Goal: Transaction & Acquisition: Purchase product/service

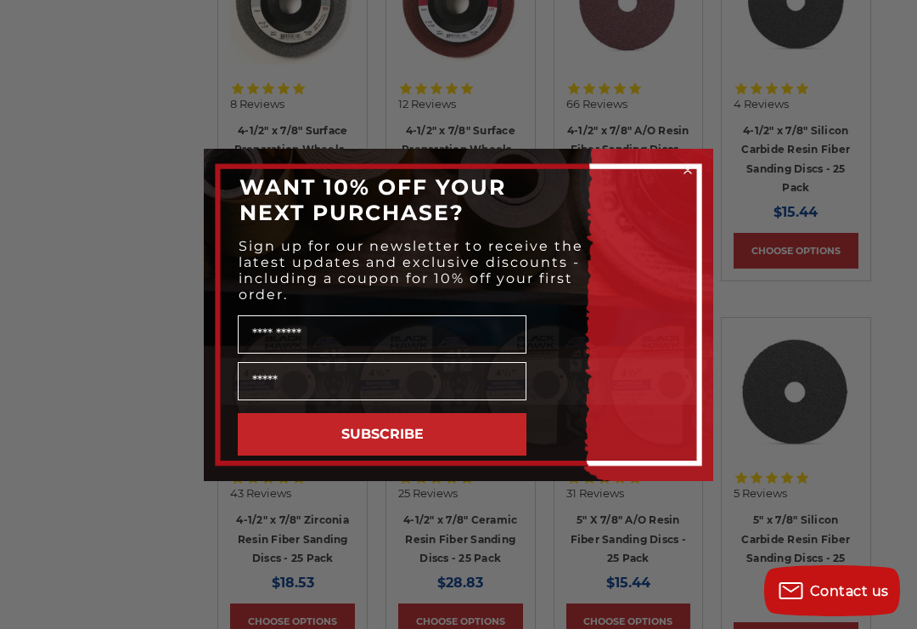
scroll to position [1765, 0]
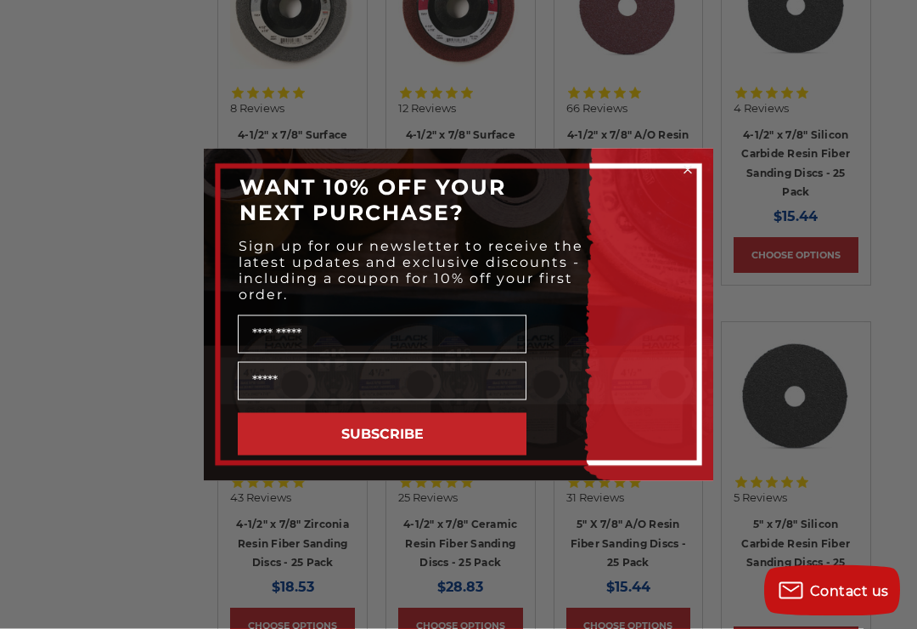
click at [680, 171] on icon "Close dialog" at bounding box center [688, 169] width 17 height 17
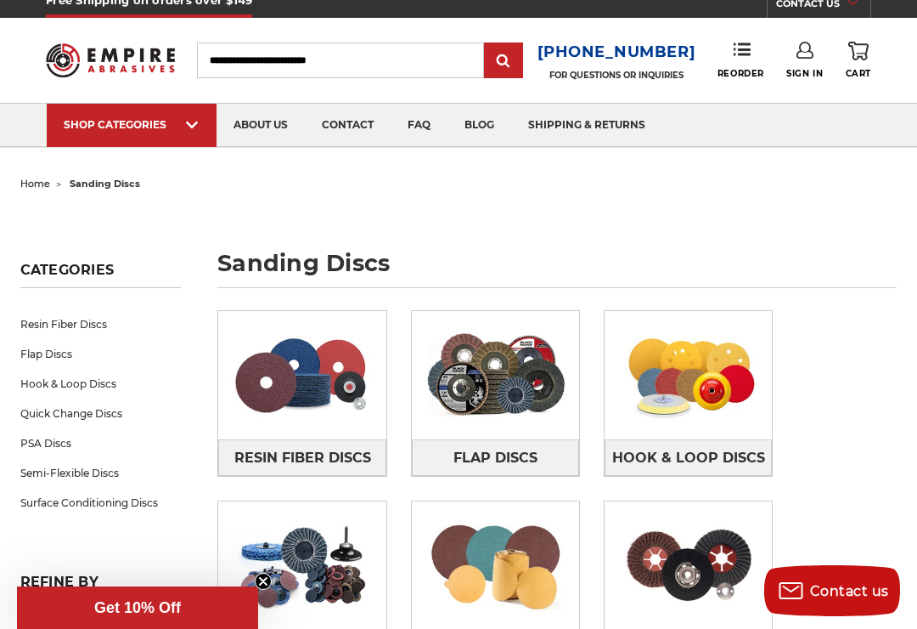
scroll to position [0, 0]
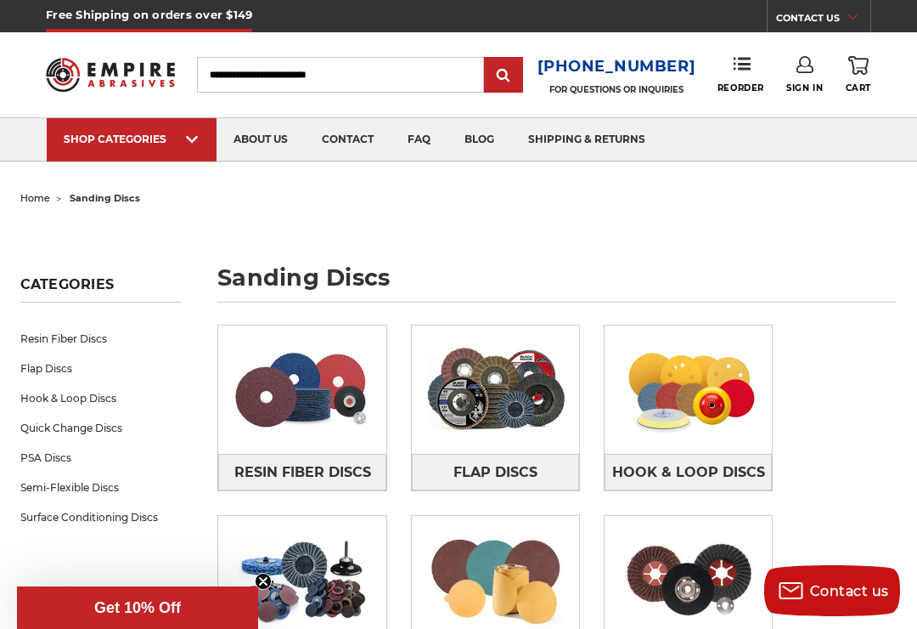
click at [282, 80] on input "Search" at bounding box center [340, 75] width 287 height 36
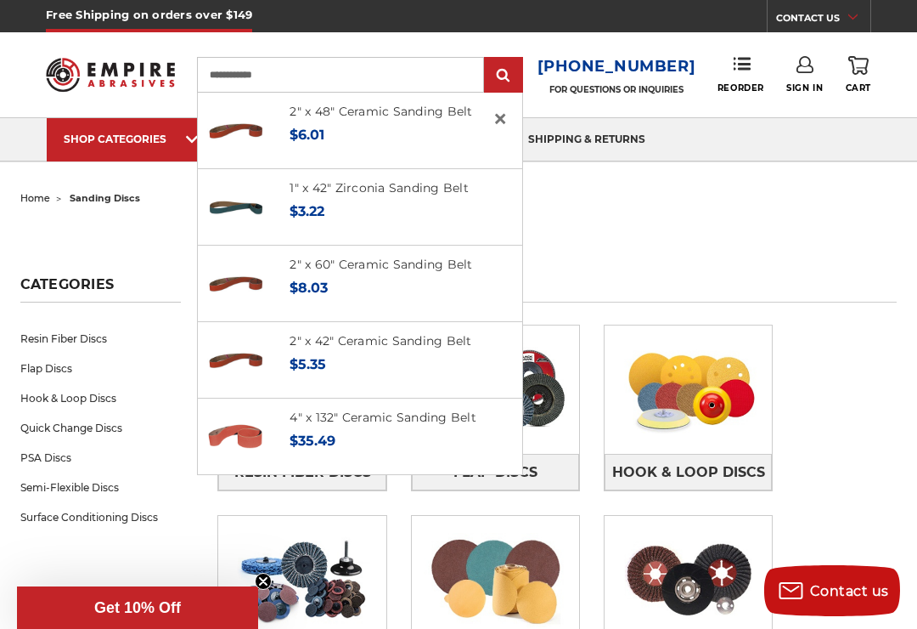
type input "**********"
click at [510, 76] on input "submit" at bounding box center [504, 76] width 34 height 34
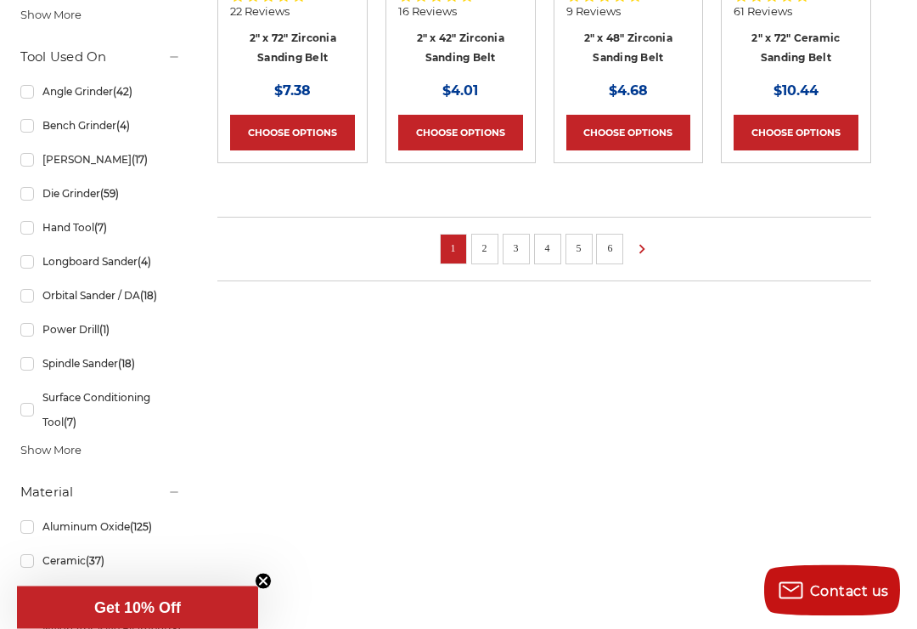
scroll to position [1385, 0]
click at [24, 334] on link "Power Drill (1)" at bounding box center [100, 329] width 161 height 30
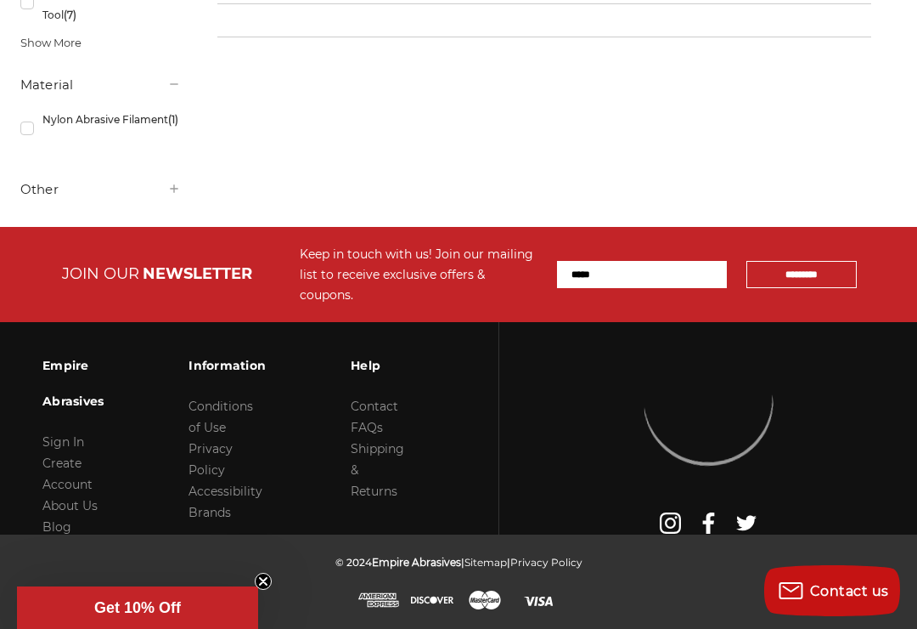
scroll to position [20, 0]
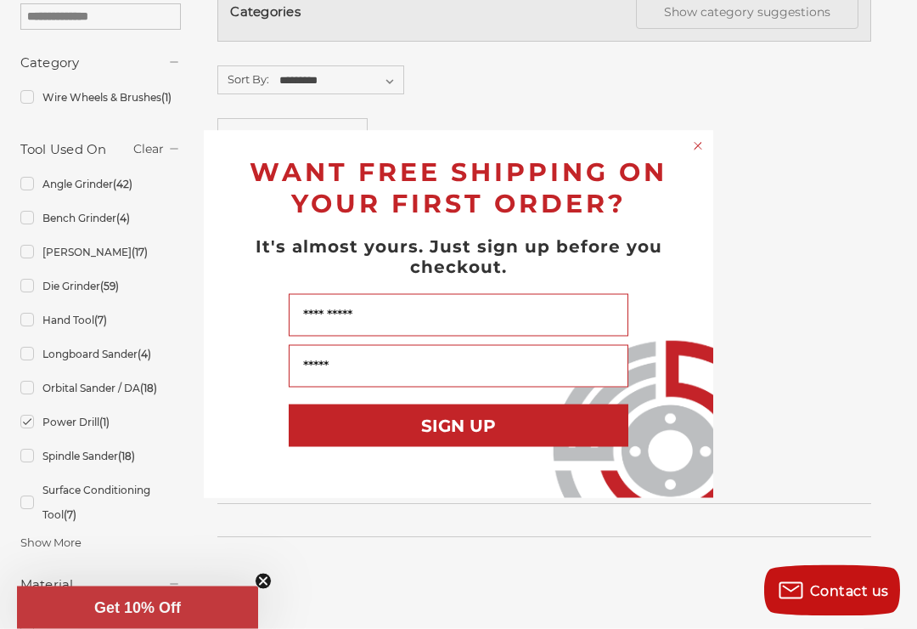
click at [693, 155] on circle "Close dialog" at bounding box center [699, 146] width 16 height 16
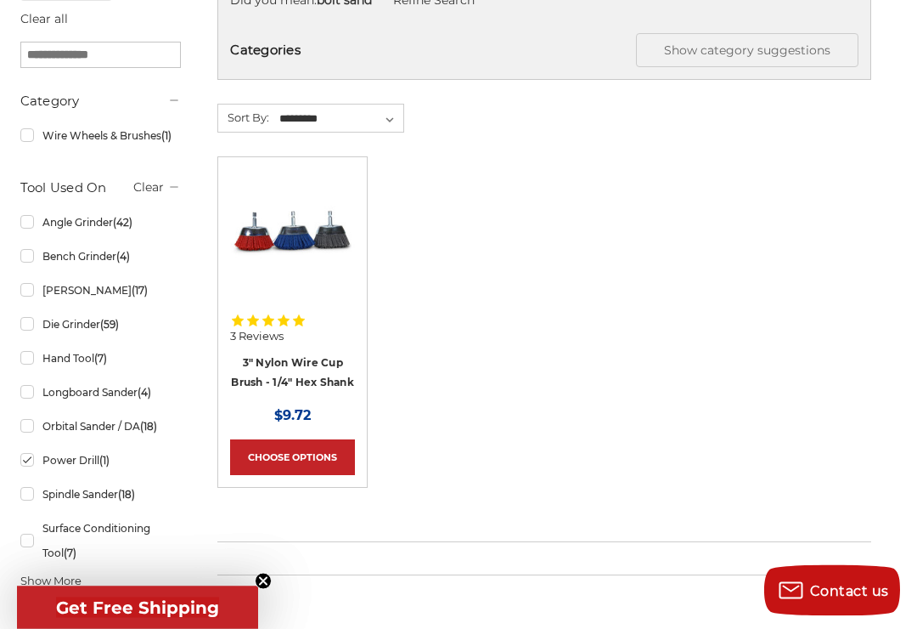
scroll to position [298, 0]
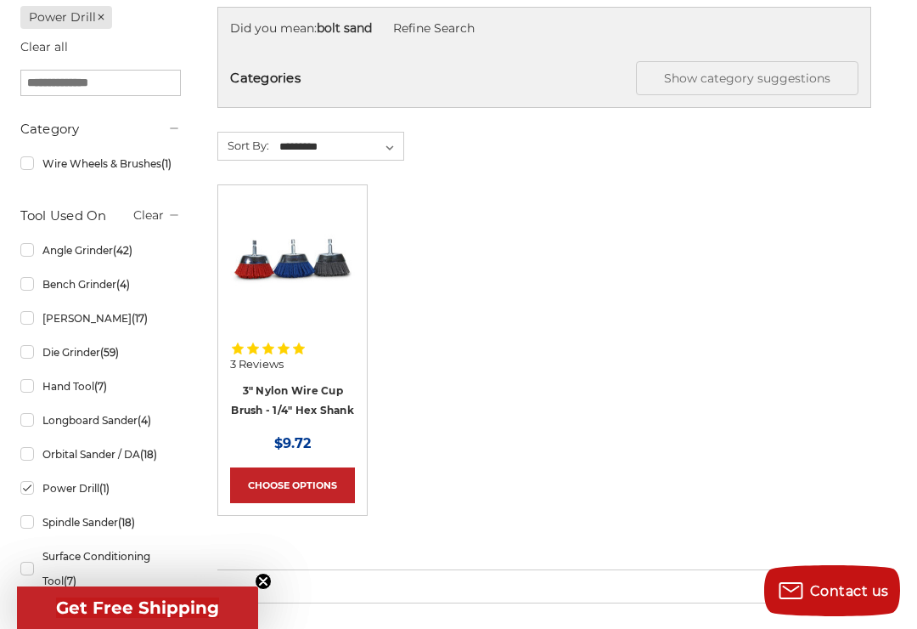
click at [269, 364] on span "3 Reviews" at bounding box center [257, 363] width 54 height 11
click at [286, 392] on link "3" Nylon Wire Cup Brush - 1/4" Hex Shank" at bounding box center [292, 400] width 123 height 32
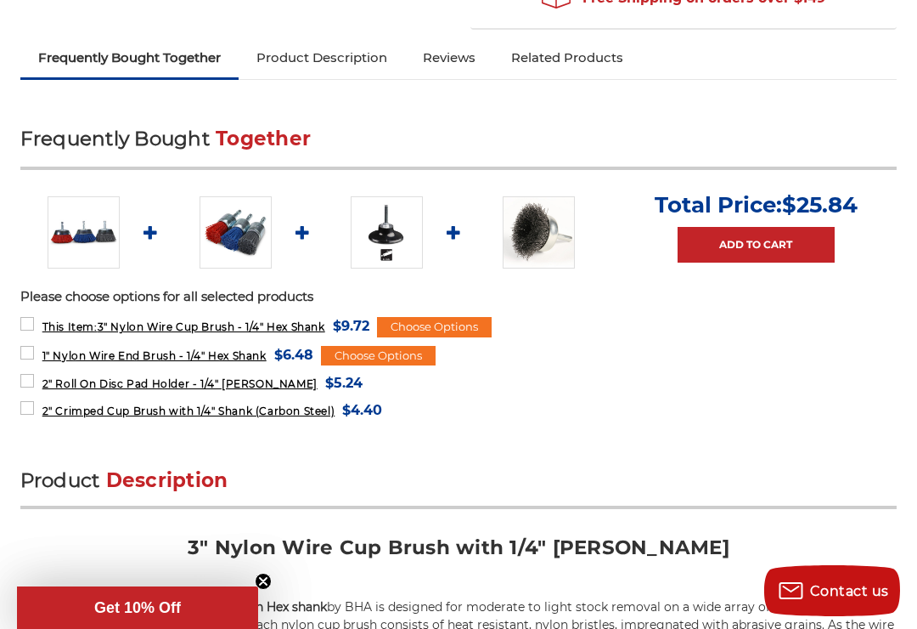
scroll to position [661, 0]
